Goal: Check status: Check status

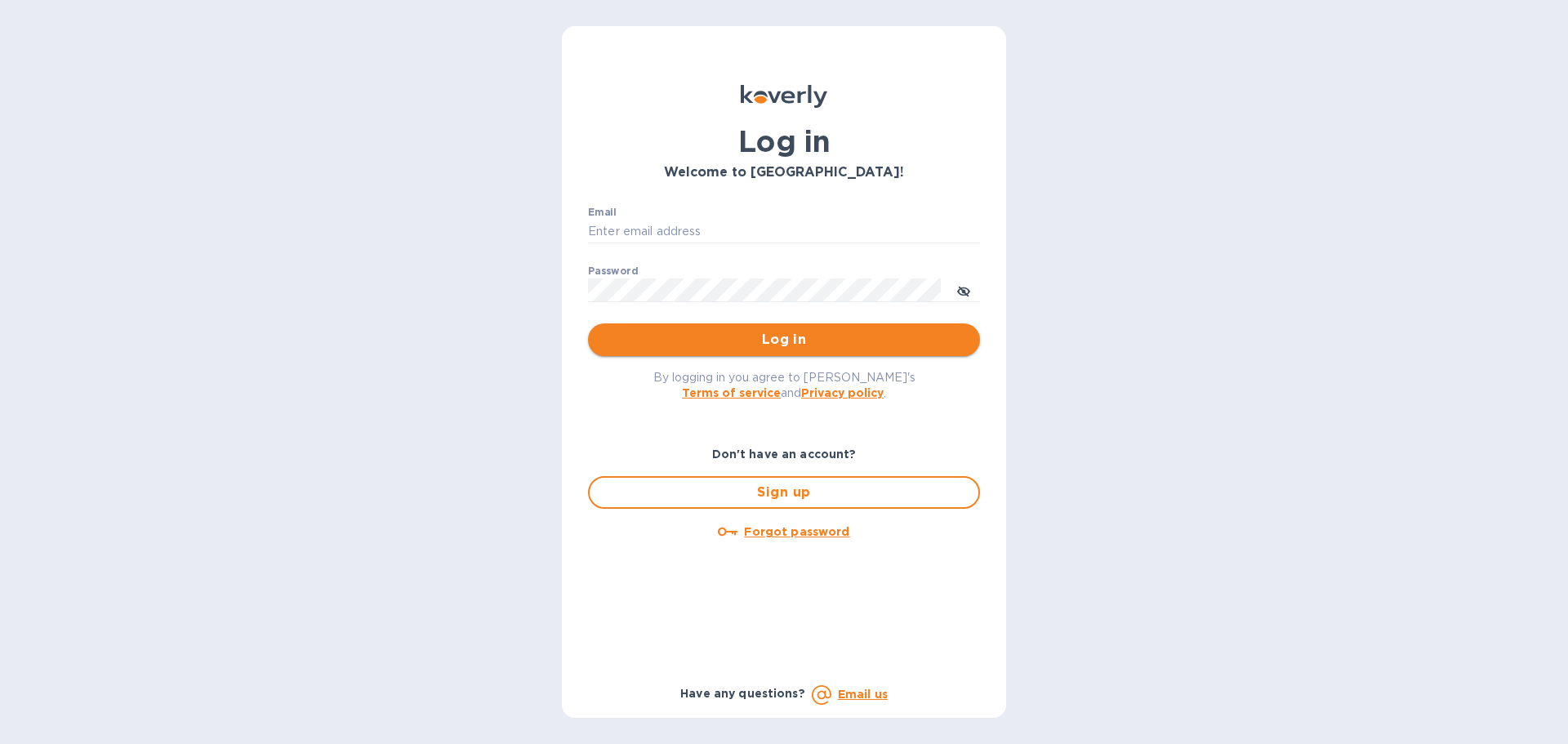
type input "[EMAIL_ADDRESS][DOMAIN_NAME]"
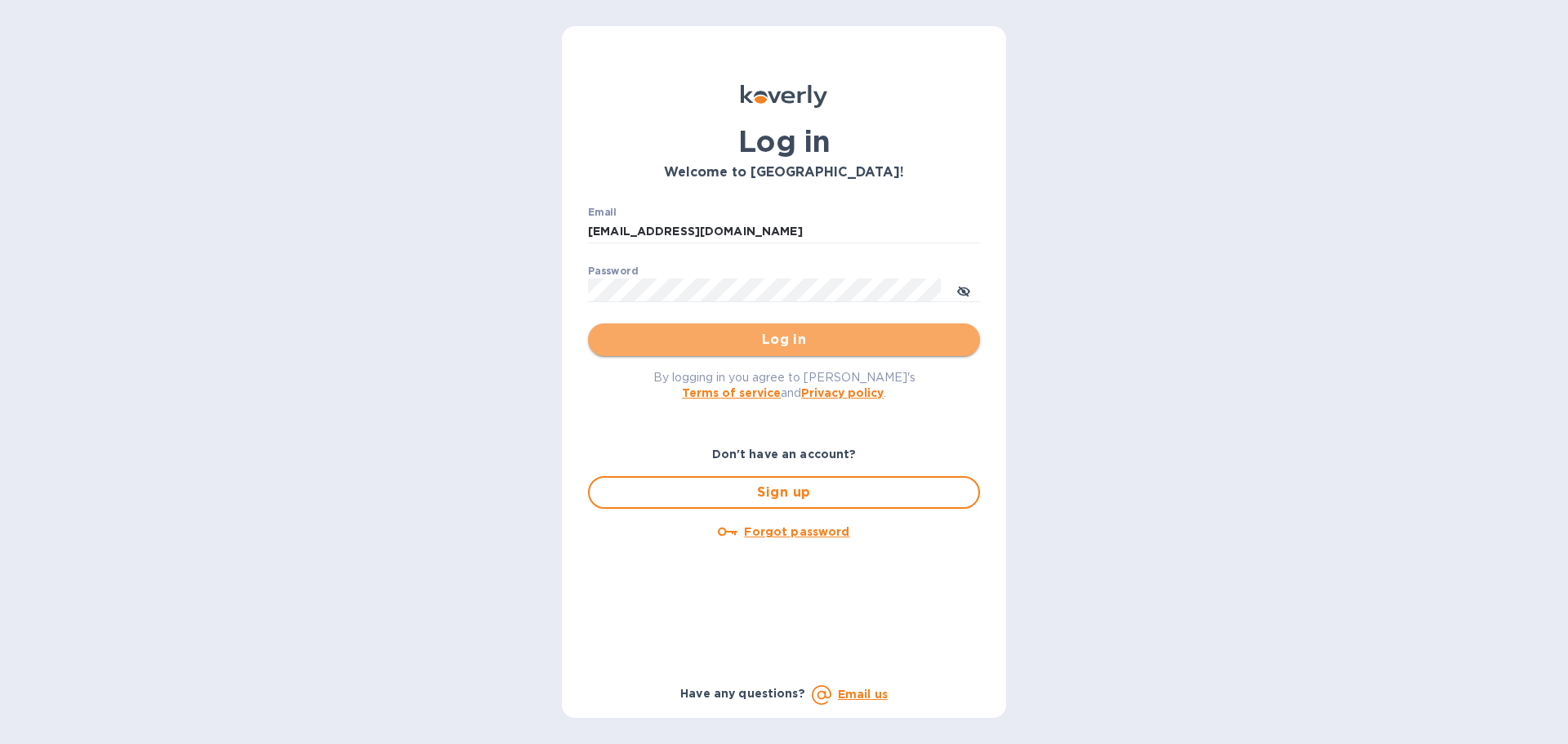
click at [707, 341] on span "Log in" at bounding box center [784, 339] width 366 height 19
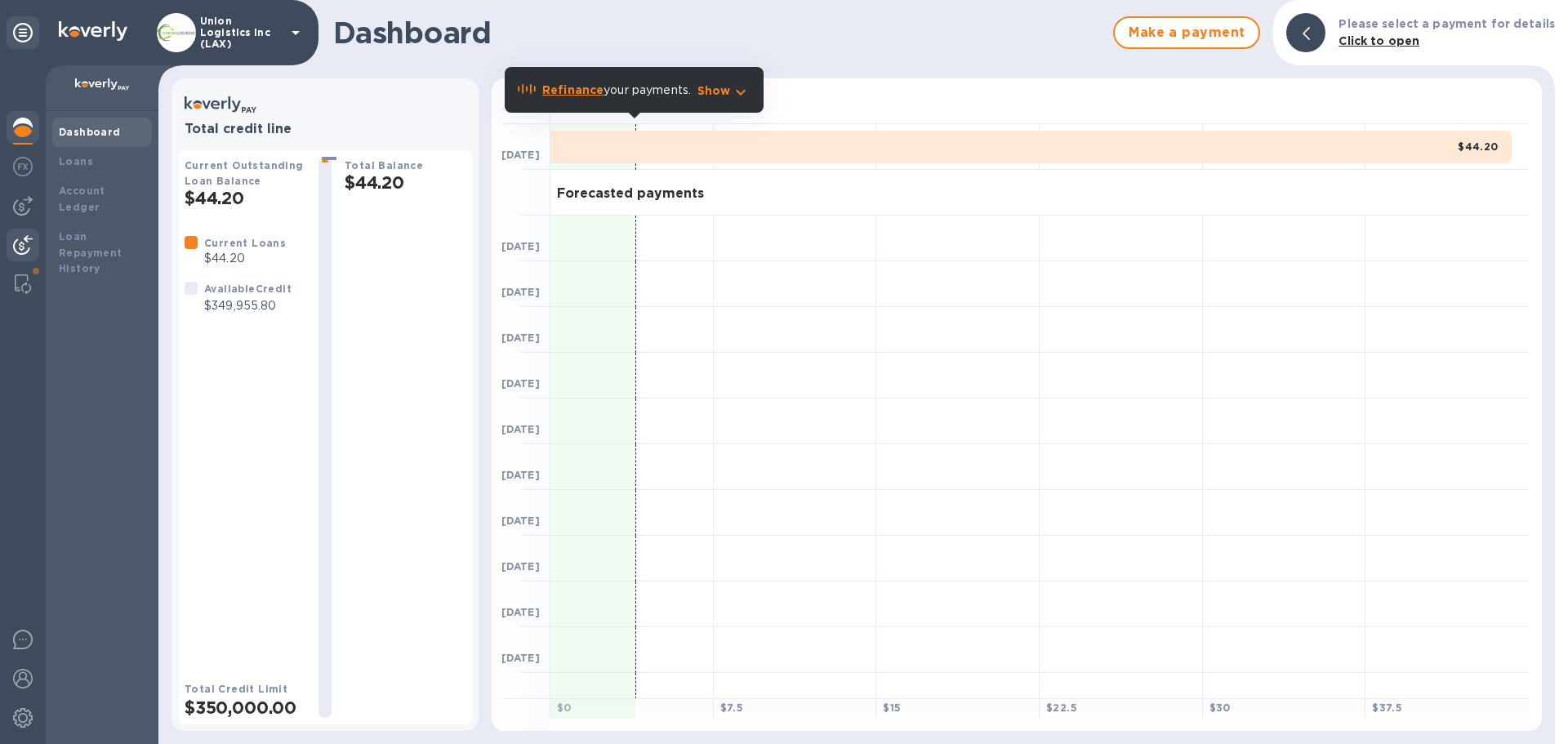
click at [31, 238] on img at bounding box center [22, 245] width 19 height 19
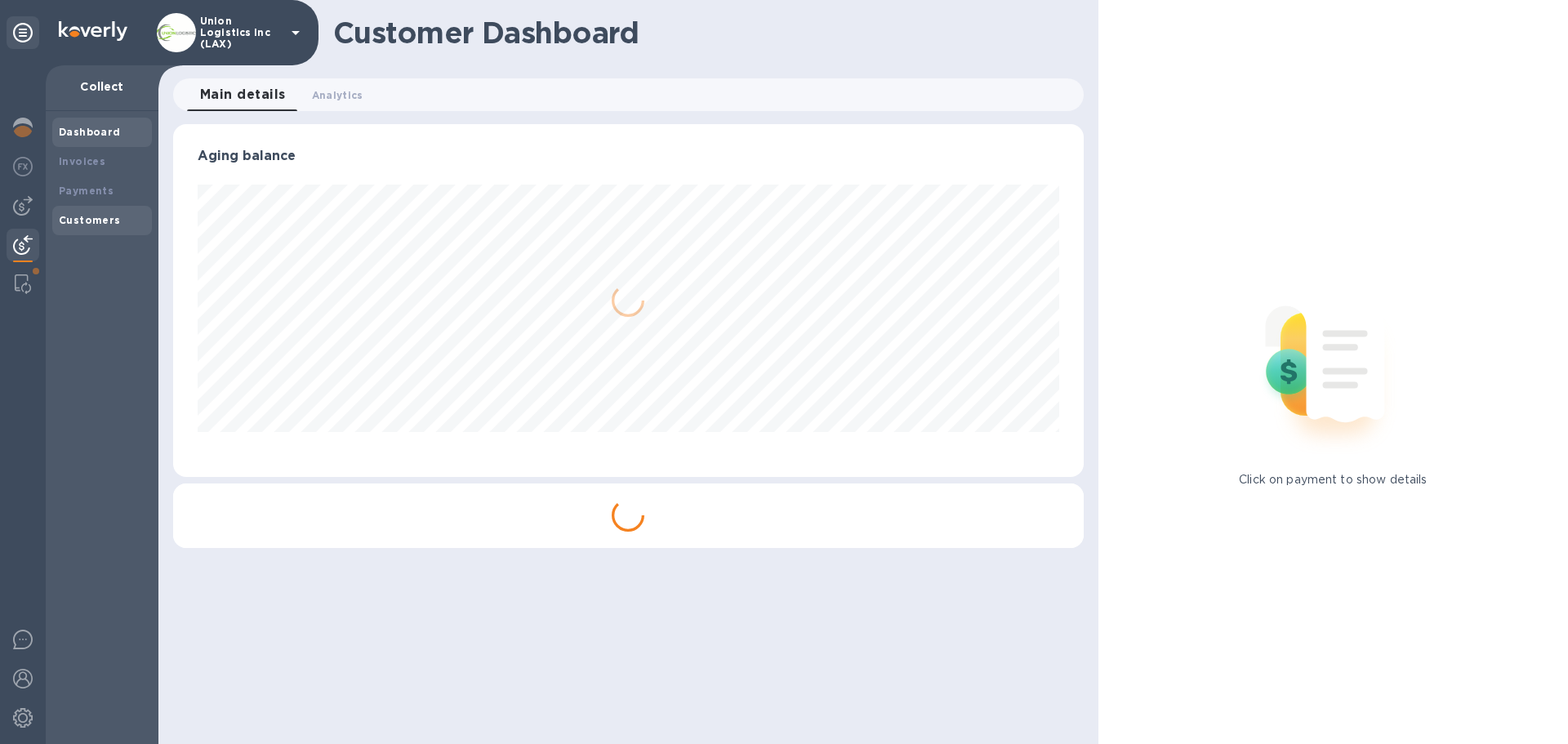
scroll to position [353, 910]
click at [92, 196] on b "Payments" at bounding box center [85, 190] width 55 height 12
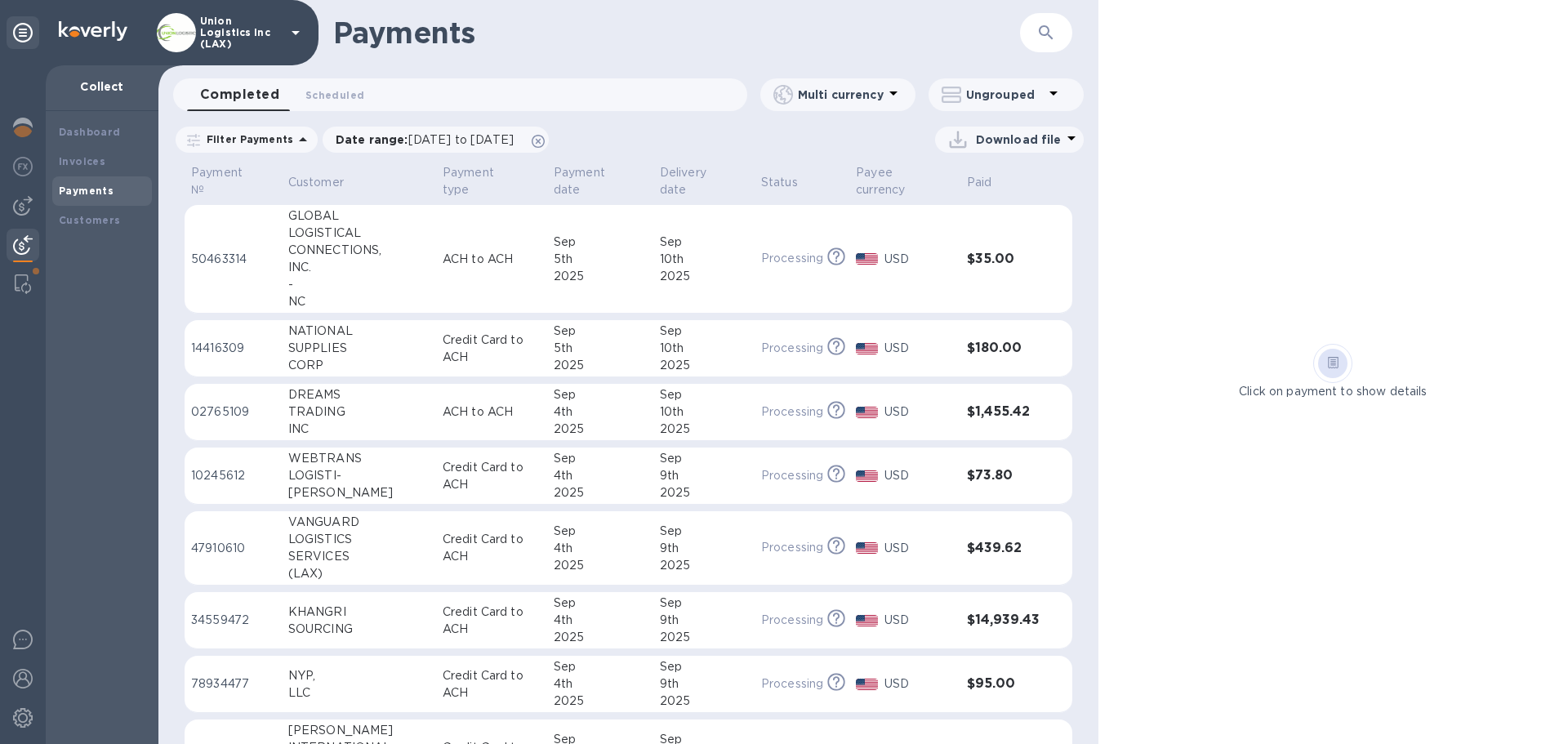
click at [476, 361] on p "Credit Card to ACH" at bounding box center [492, 348] width 98 height 34
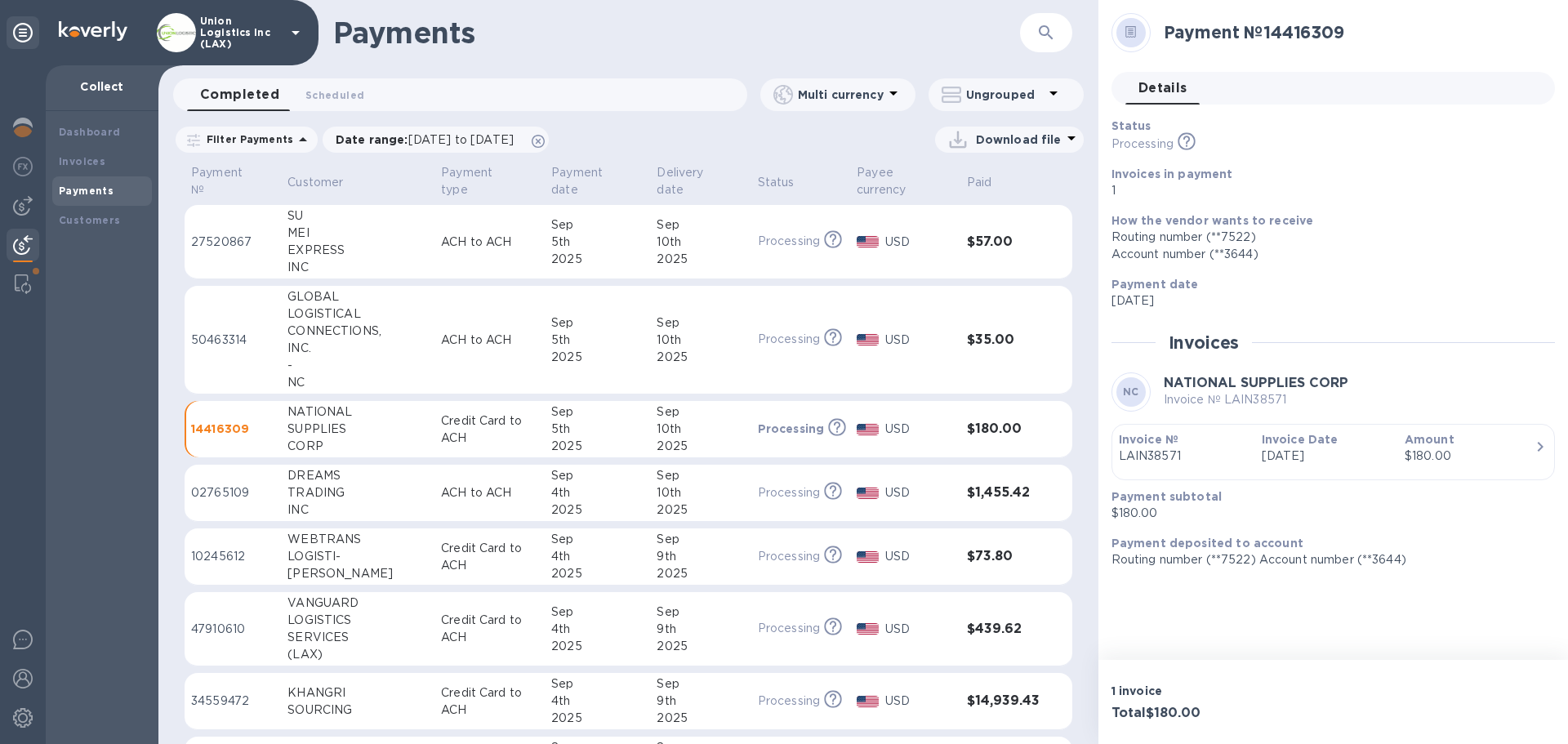
click at [441, 339] on p "ACH to ACH" at bounding box center [489, 340] width 97 height 18
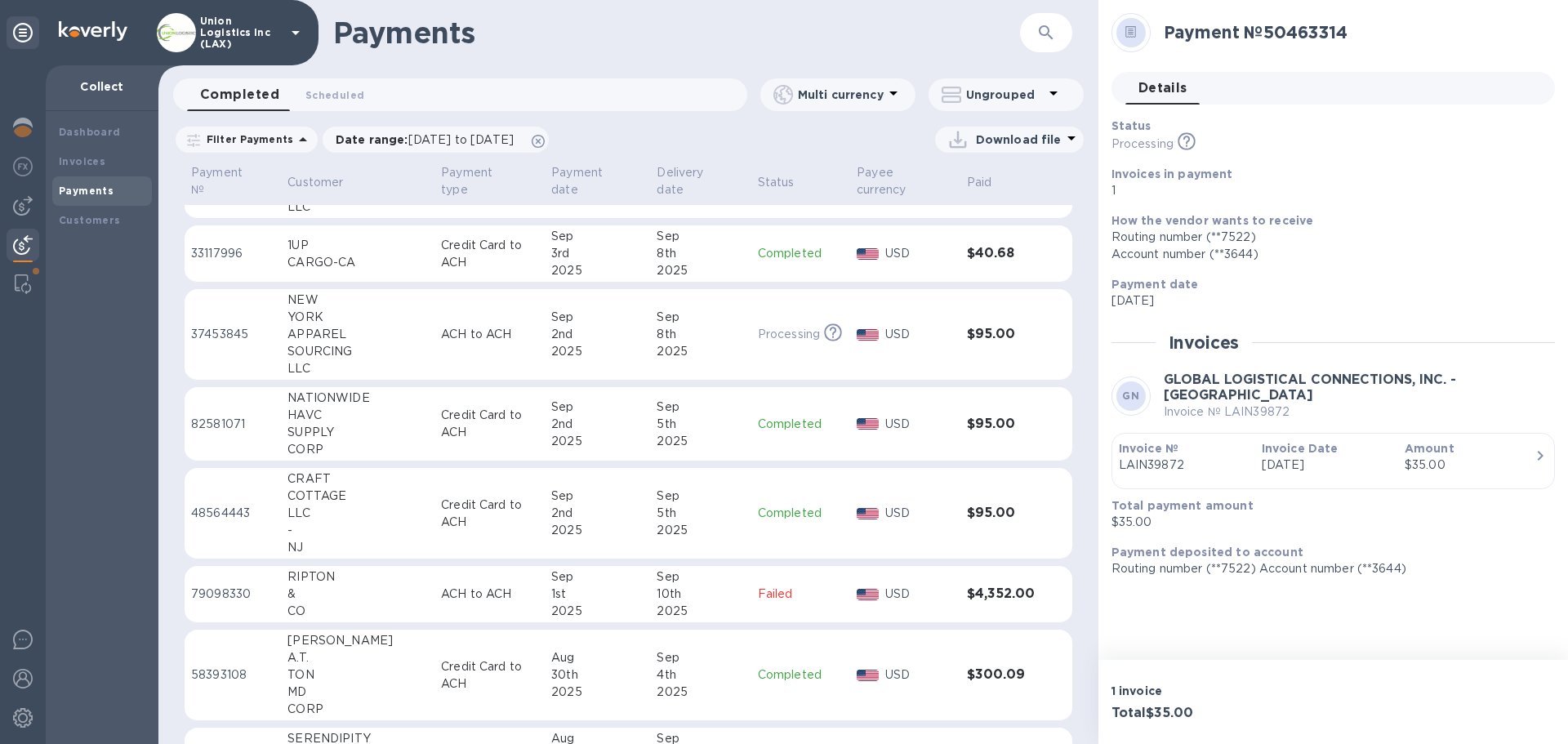
scroll to position [1017, 0]
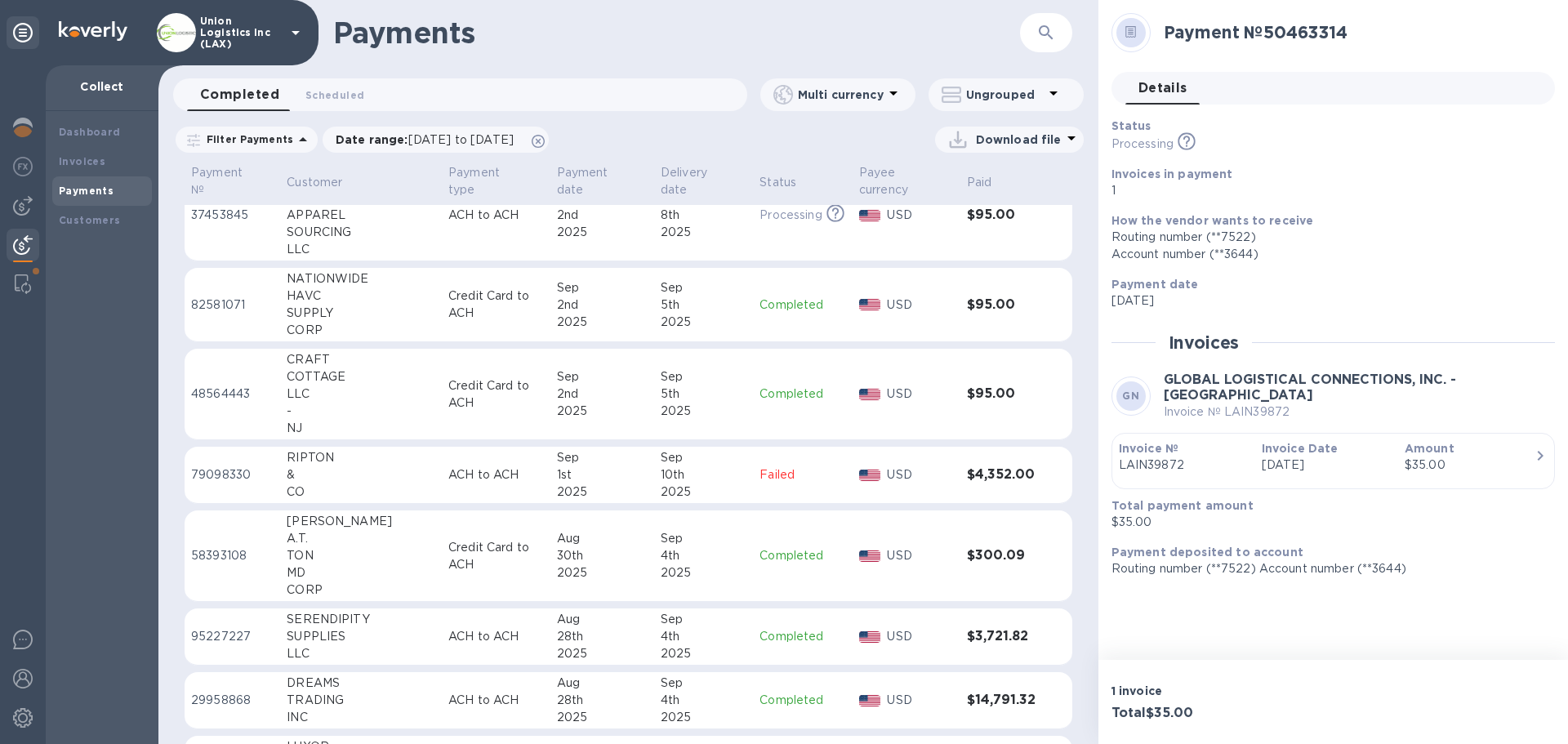
click at [618, 477] on div "1st" at bounding box center [602, 474] width 91 height 18
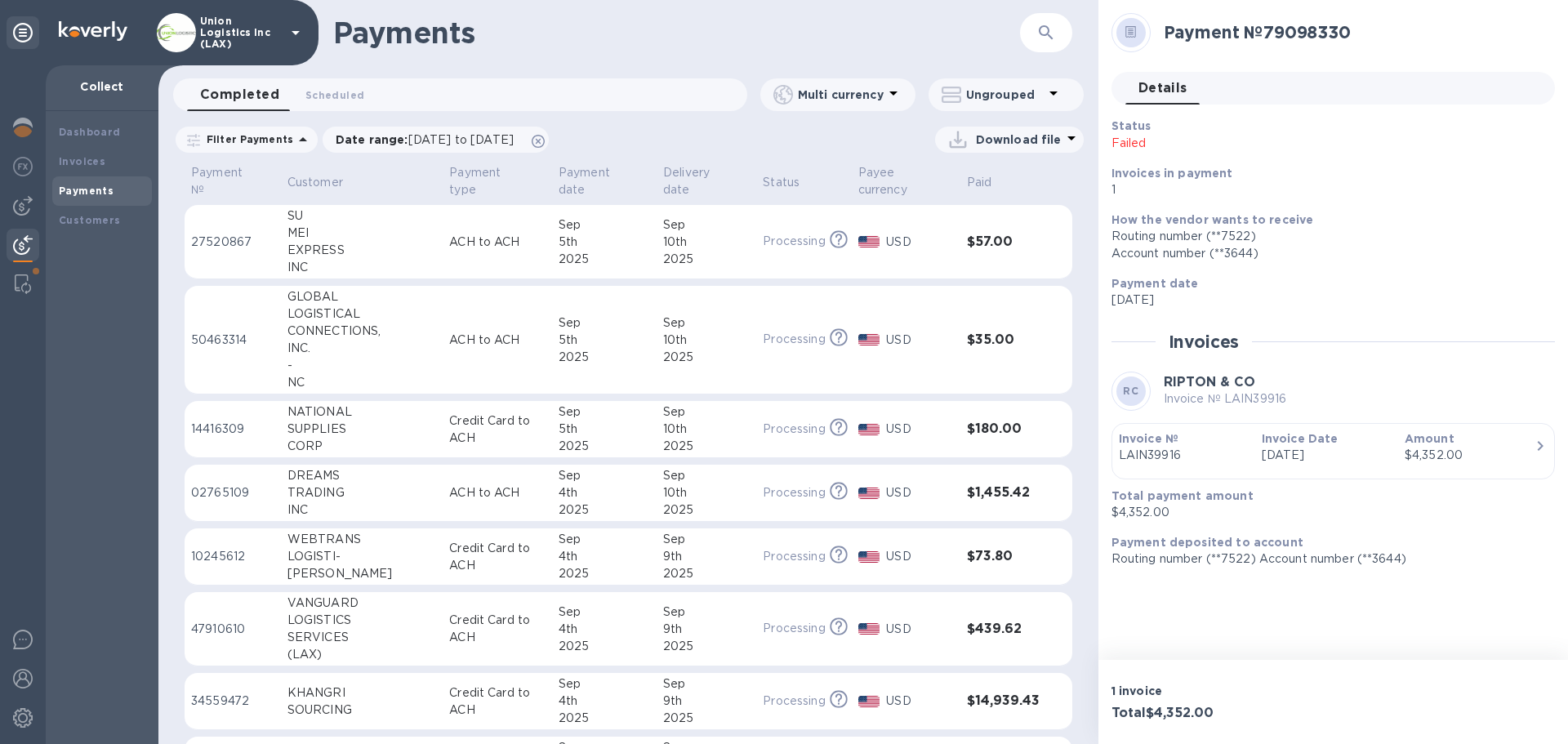
click at [582, 254] on div "2025" at bounding box center [604, 259] width 92 height 18
